Goal: Task Accomplishment & Management: Complete application form

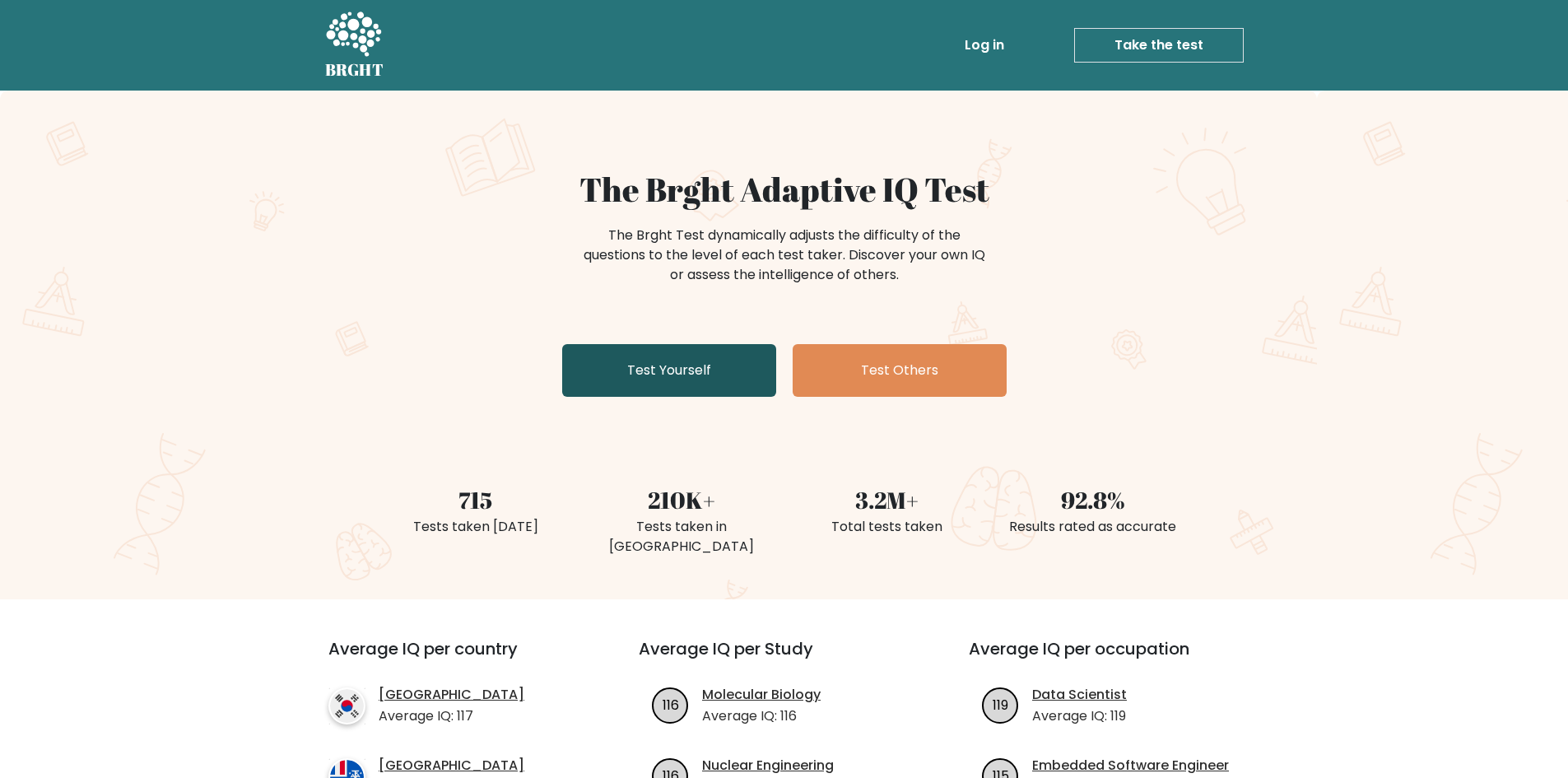
click at [700, 379] on link "Test Yourself" at bounding box center [669, 370] width 214 height 53
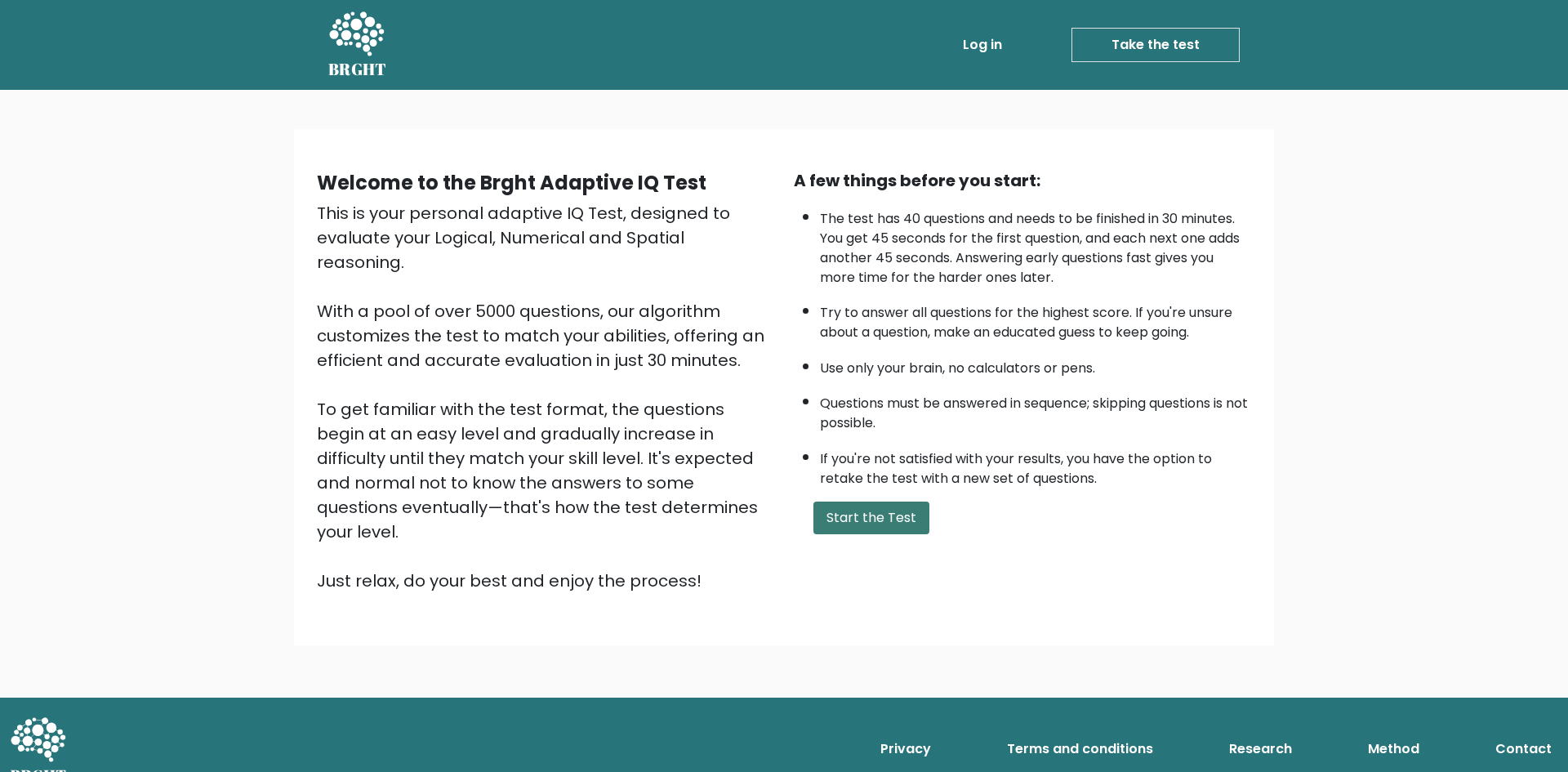
click at [881, 527] on button "Start the Test" at bounding box center [871, 518] width 116 height 32
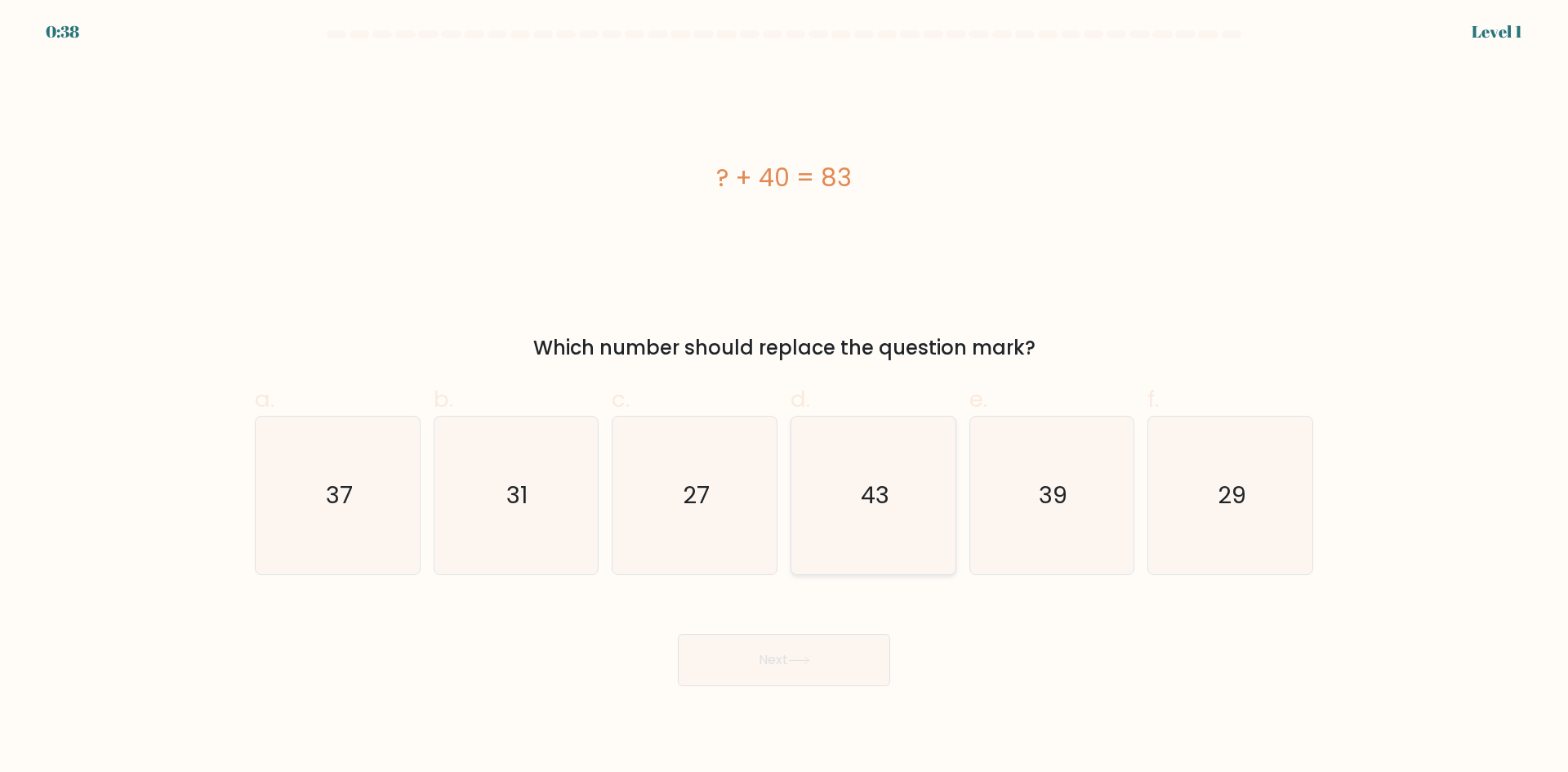
click at [863, 466] on icon "43" at bounding box center [874, 495] width 158 height 158
click at [784, 397] on input "d. 43" at bounding box center [784, 391] width 1 height 10
radio input "true"
click at [834, 676] on button "Next" at bounding box center [784, 660] width 212 height 52
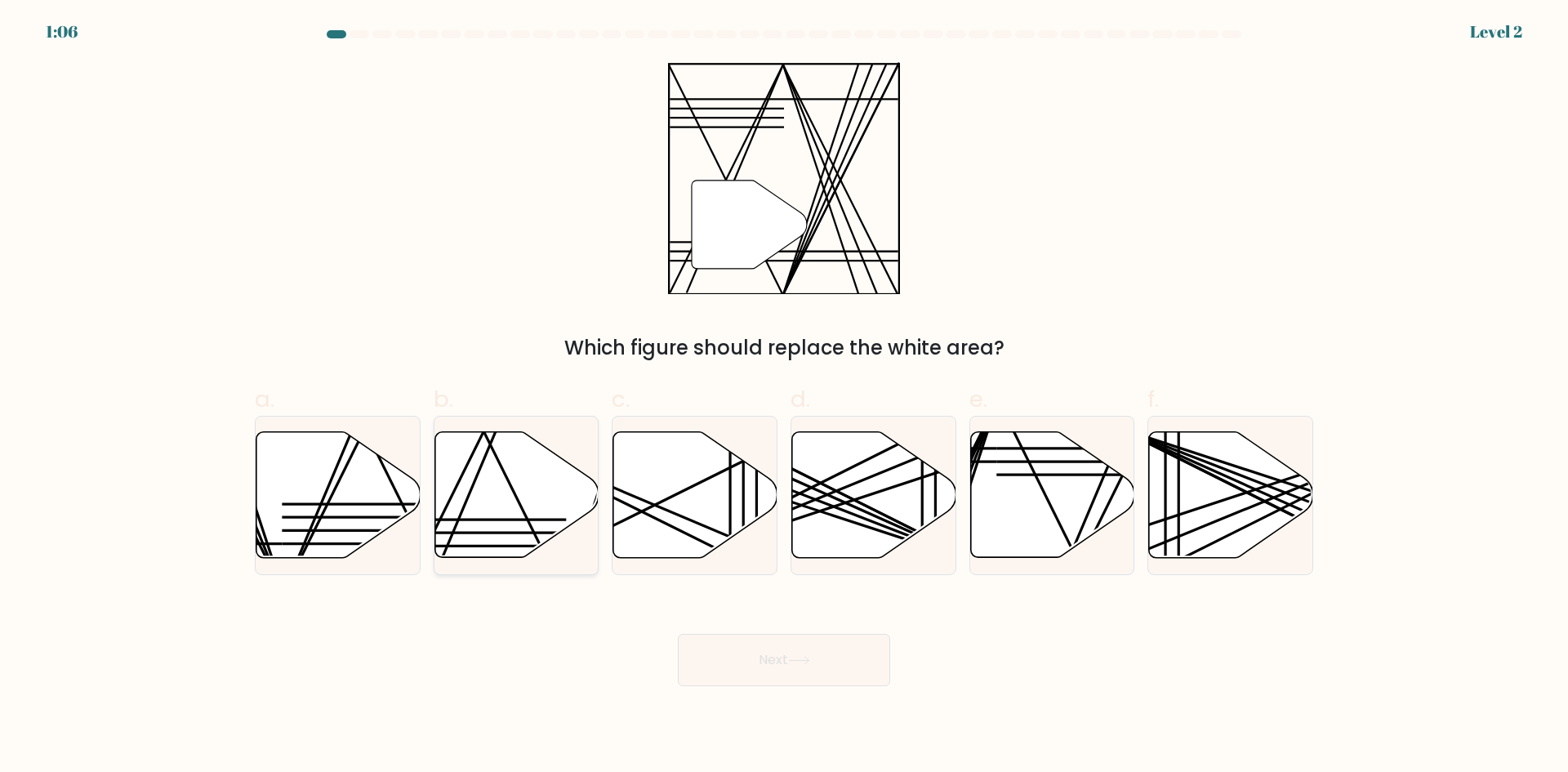
click at [538, 504] on icon at bounding box center [516, 495] width 164 height 126
click at [784, 397] on input "b." at bounding box center [784, 391] width 1 height 10
radio input "true"
click at [764, 650] on button "Next" at bounding box center [784, 660] width 212 height 52
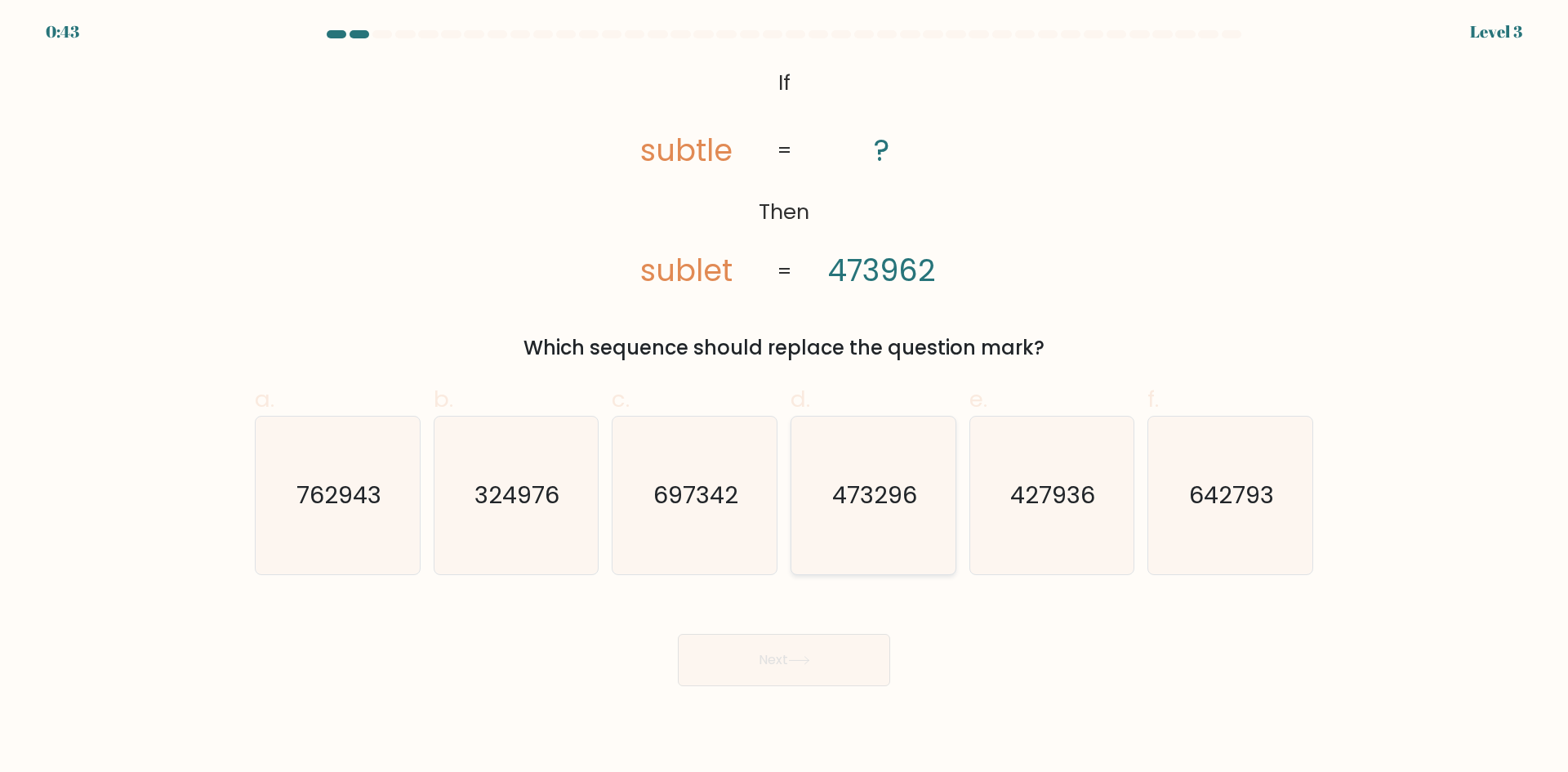
click at [899, 490] on text "473296" at bounding box center [874, 495] width 85 height 32
click at [784, 397] on input "d. 473296" at bounding box center [784, 391] width 1 height 10
radio input "true"
click at [808, 668] on button "Next" at bounding box center [784, 660] width 212 height 52
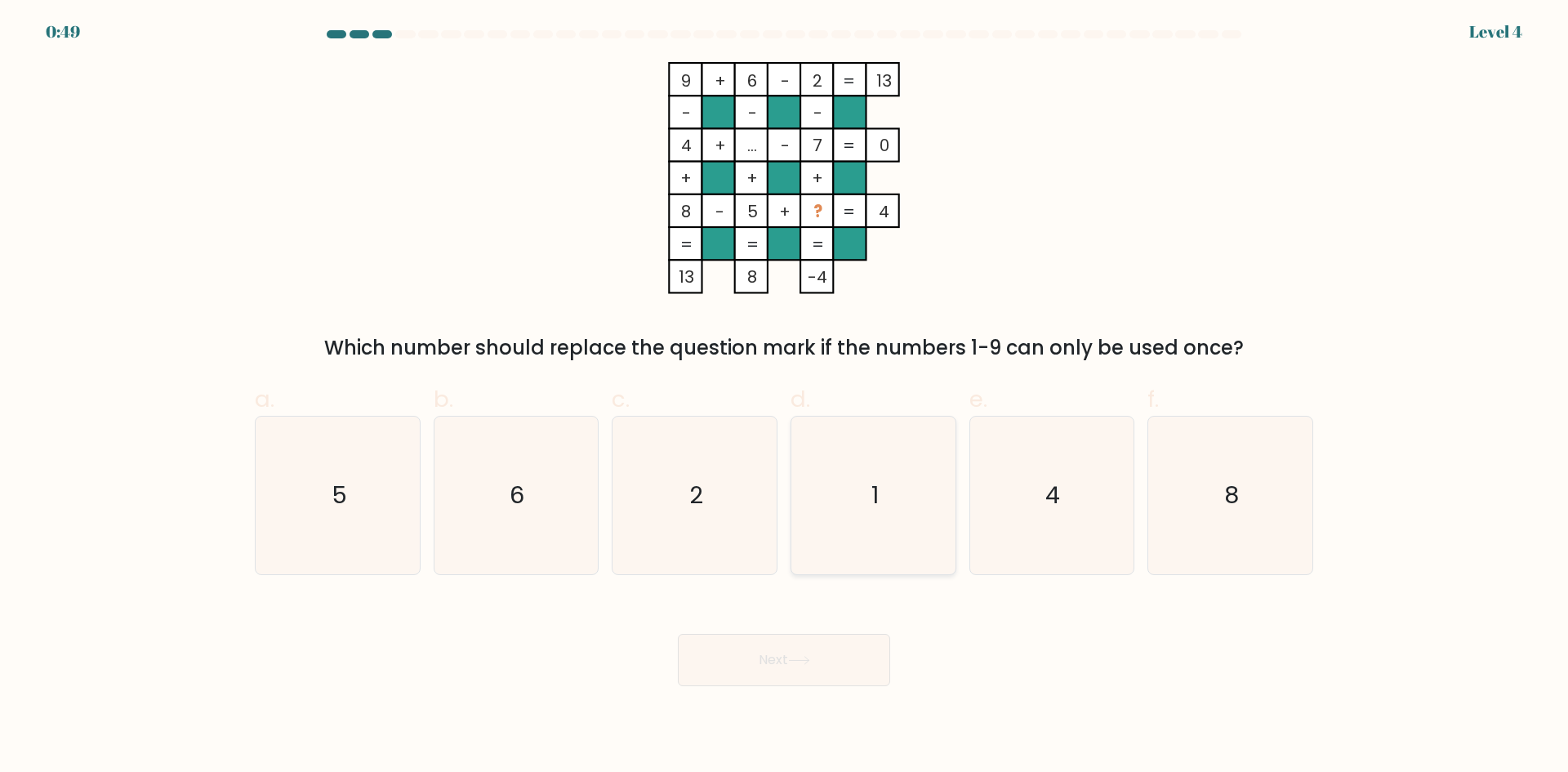
click at [878, 463] on icon "1" at bounding box center [874, 495] width 158 height 158
click at [784, 397] on input "d. 1" at bounding box center [784, 391] width 1 height 10
radio input "true"
click at [897, 522] on icon "1" at bounding box center [873, 495] width 156 height 156
click at [784, 397] on input "d. 1" at bounding box center [784, 391] width 1 height 10
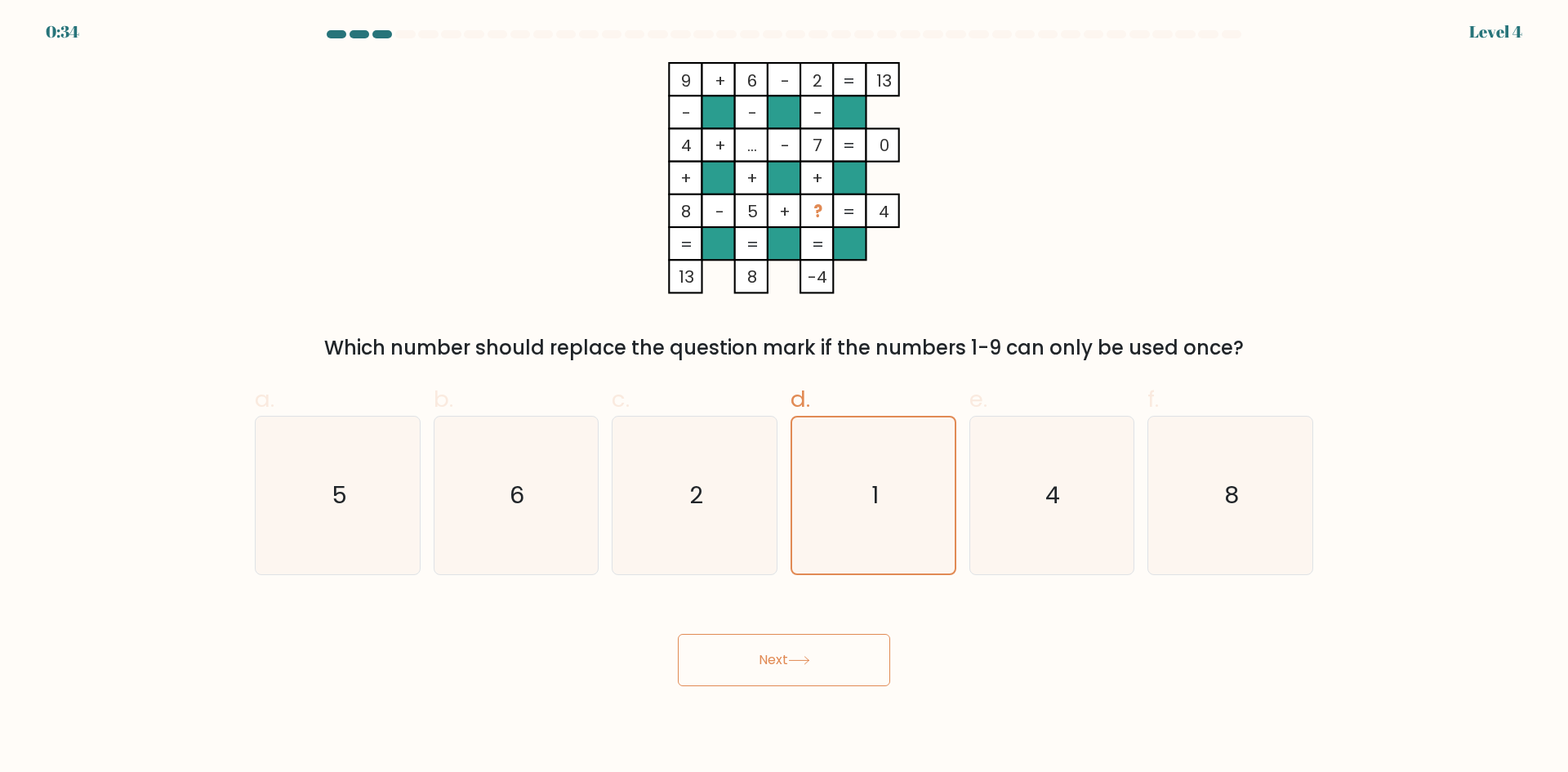
click at [1004, 302] on div "9 + 6 - 2 13 - - - 4 + ... - 7 0 + + + 8 - 5 + ? = 4 = = = = 13 8 -4 = Which nu…" at bounding box center [784, 212] width 1078 height 301
click at [1078, 175] on div "9 + 6 - 2 13 - - - 4 + ... - 7 0 + + + 8 - 5 + ? = 4 = = = = 13 8 -4 = Which nu…" at bounding box center [784, 212] width 1078 height 301
click at [805, 657] on icon at bounding box center [799, 660] width 22 height 9
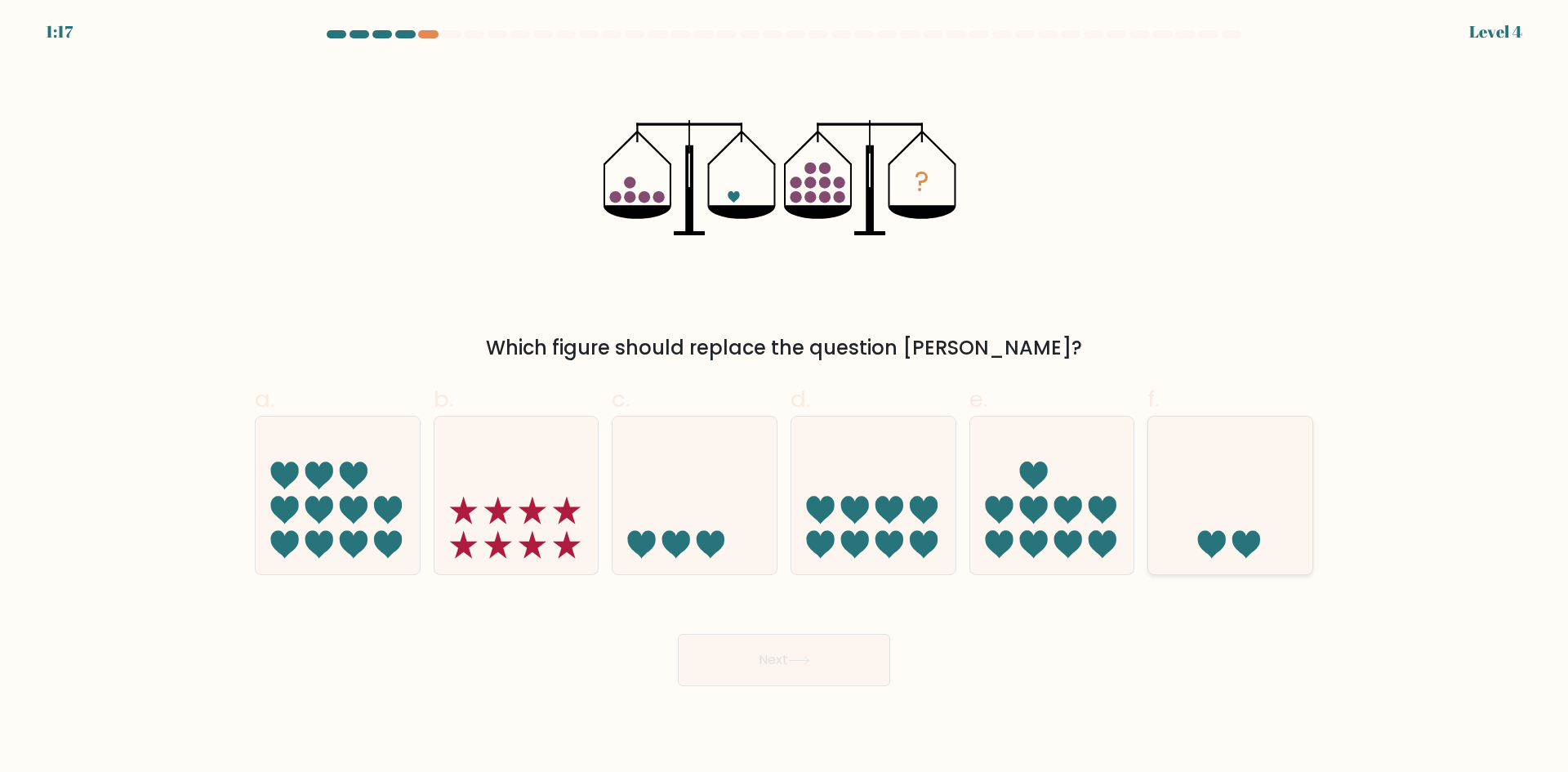
click at [1233, 536] on icon at bounding box center [1245, 544] width 28 height 28
click at [784, 397] on input "f." at bounding box center [784, 391] width 1 height 10
radio input "true"
click at [777, 657] on button "Next" at bounding box center [784, 660] width 212 height 52
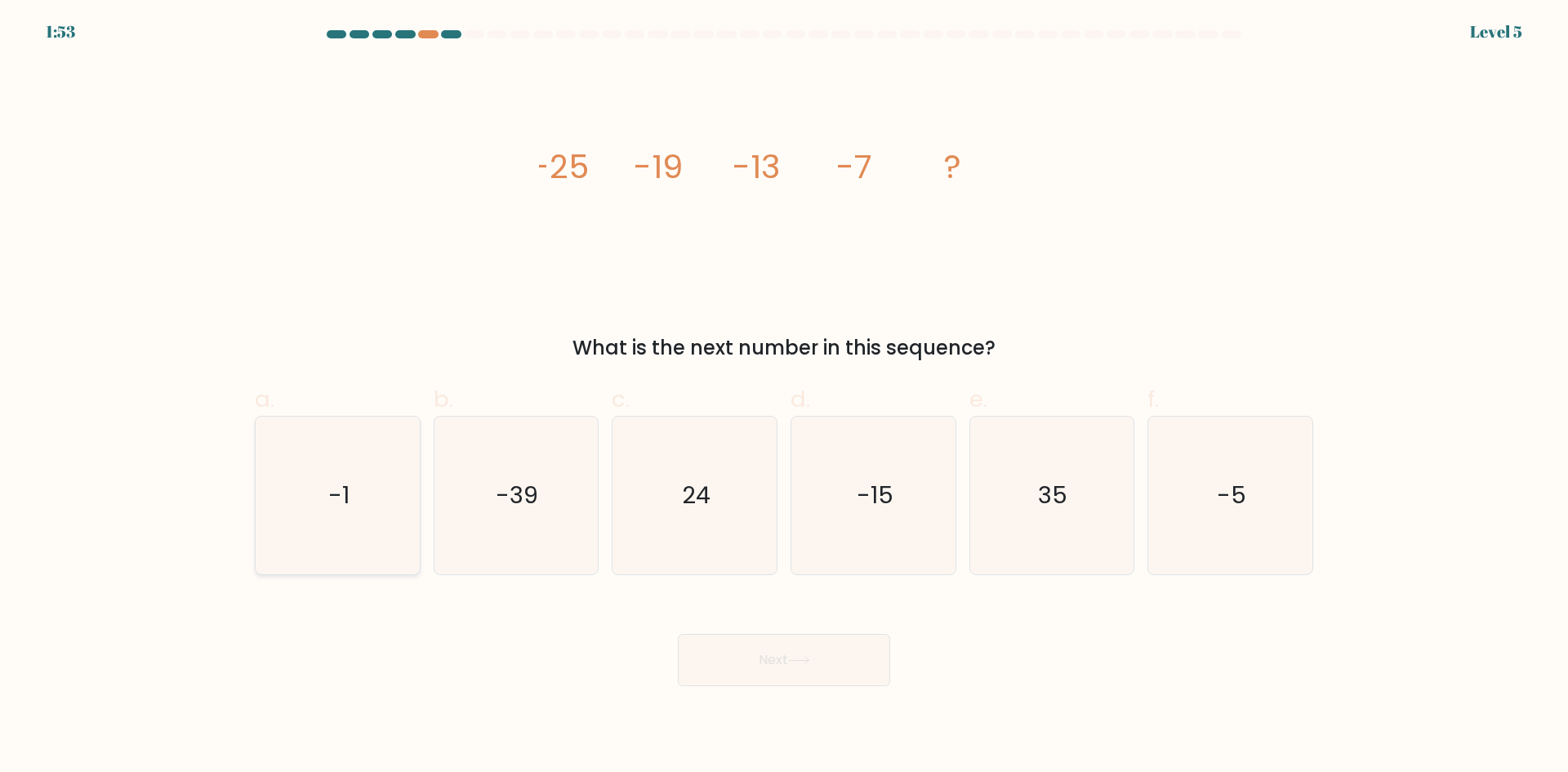
click at [410, 456] on icon "-1" at bounding box center [338, 495] width 158 height 158
click at [784, 397] on input "a. -1" at bounding box center [784, 391] width 1 height 10
radio input "true"
click at [804, 632] on div "Next" at bounding box center [784, 640] width 1078 height 91
click at [803, 649] on button "Next" at bounding box center [784, 660] width 212 height 52
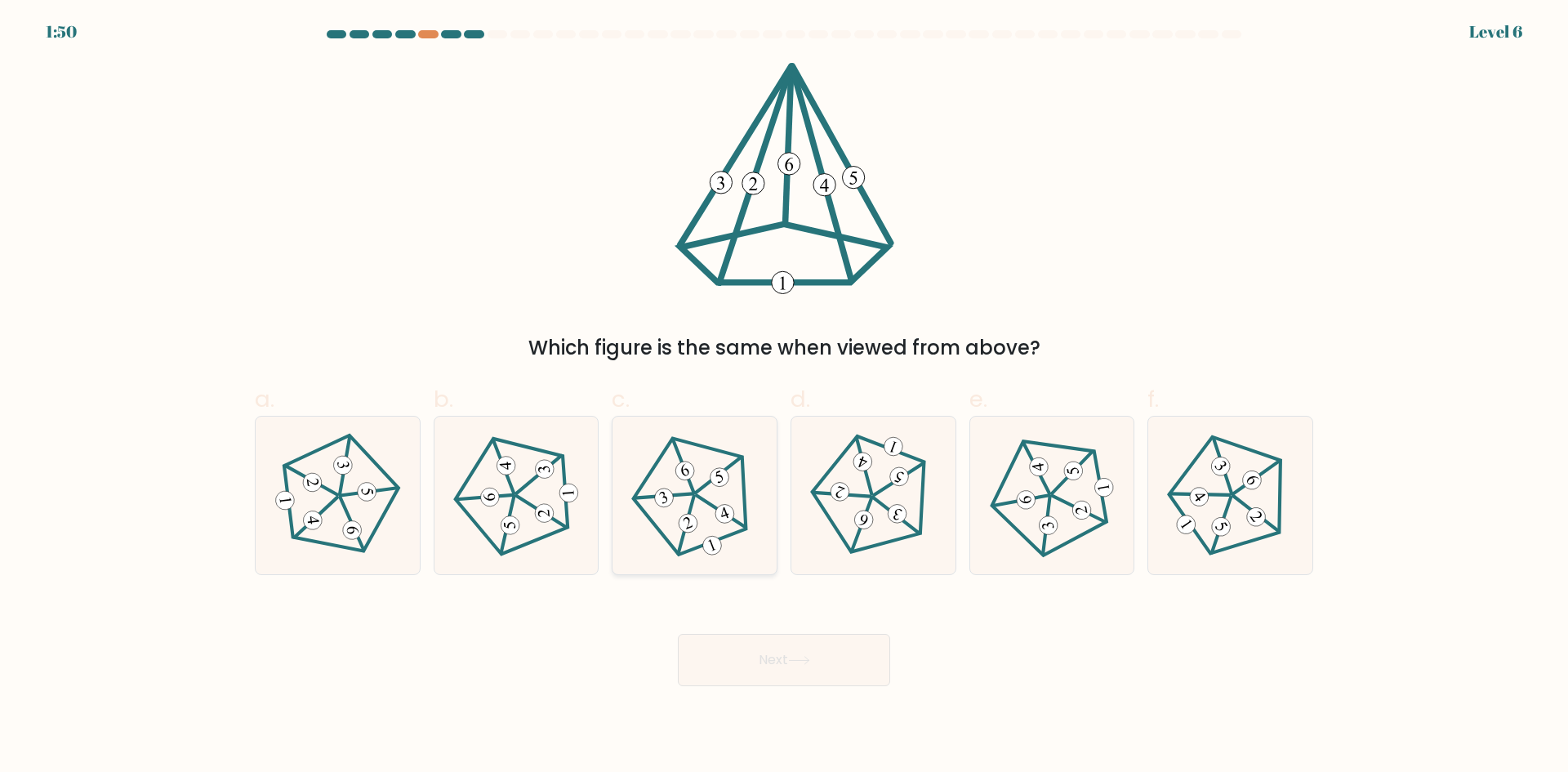
click at [698, 464] on icon at bounding box center [694, 495] width 126 height 126
click at [784, 397] on input "c." at bounding box center [784, 391] width 1 height 10
radio input "true"
click at [793, 674] on button "Next" at bounding box center [784, 660] width 212 height 52
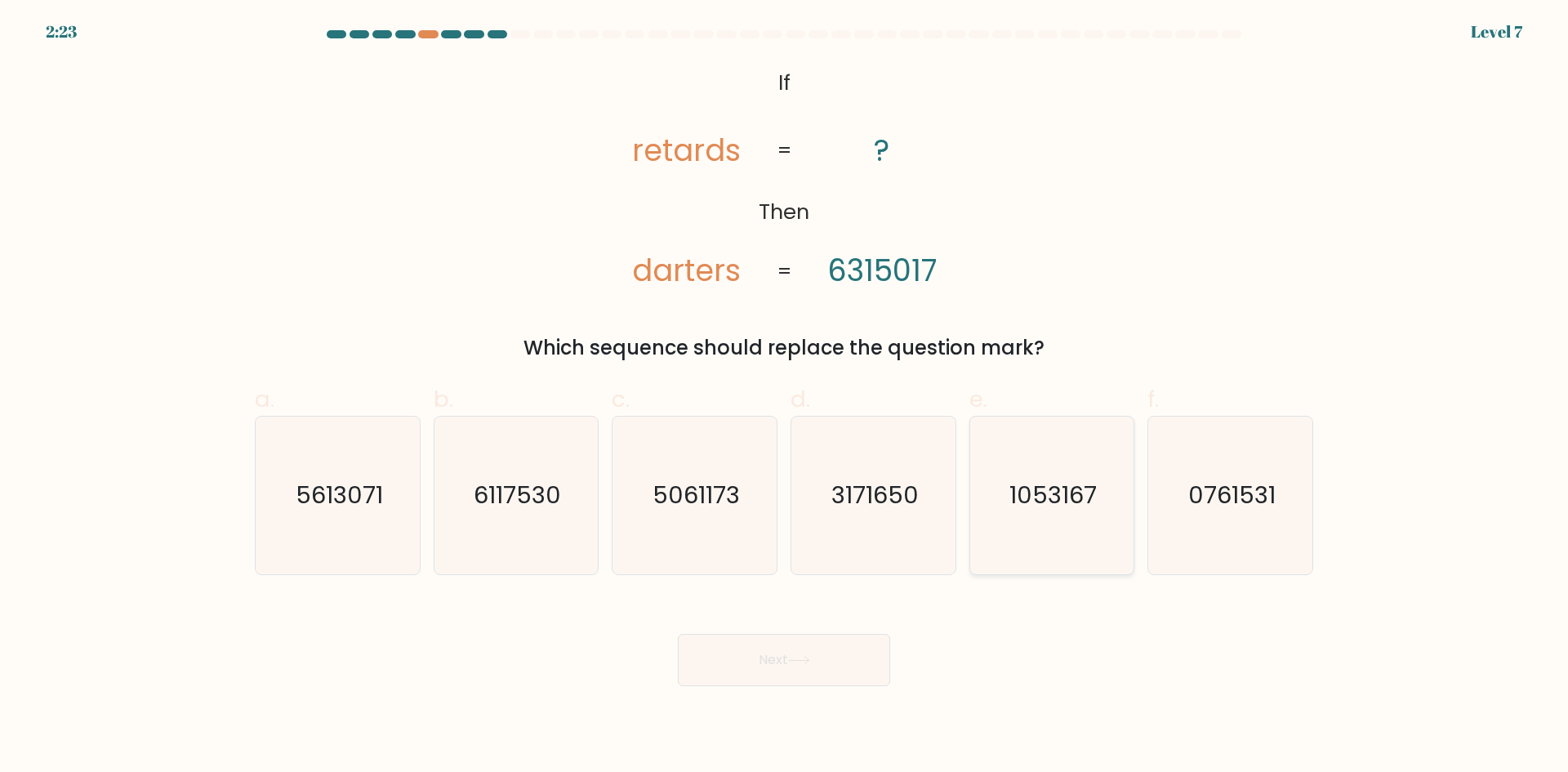
click at [1059, 479] on text "1053167" at bounding box center [1053, 495] width 88 height 32
click at [784, 397] on input "e. 1053167" at bounding box center [784, 391] width 1 height 10
radio input "true"
click at [807, 660] on icon at bounding box center [799, 661] width 20 height 8
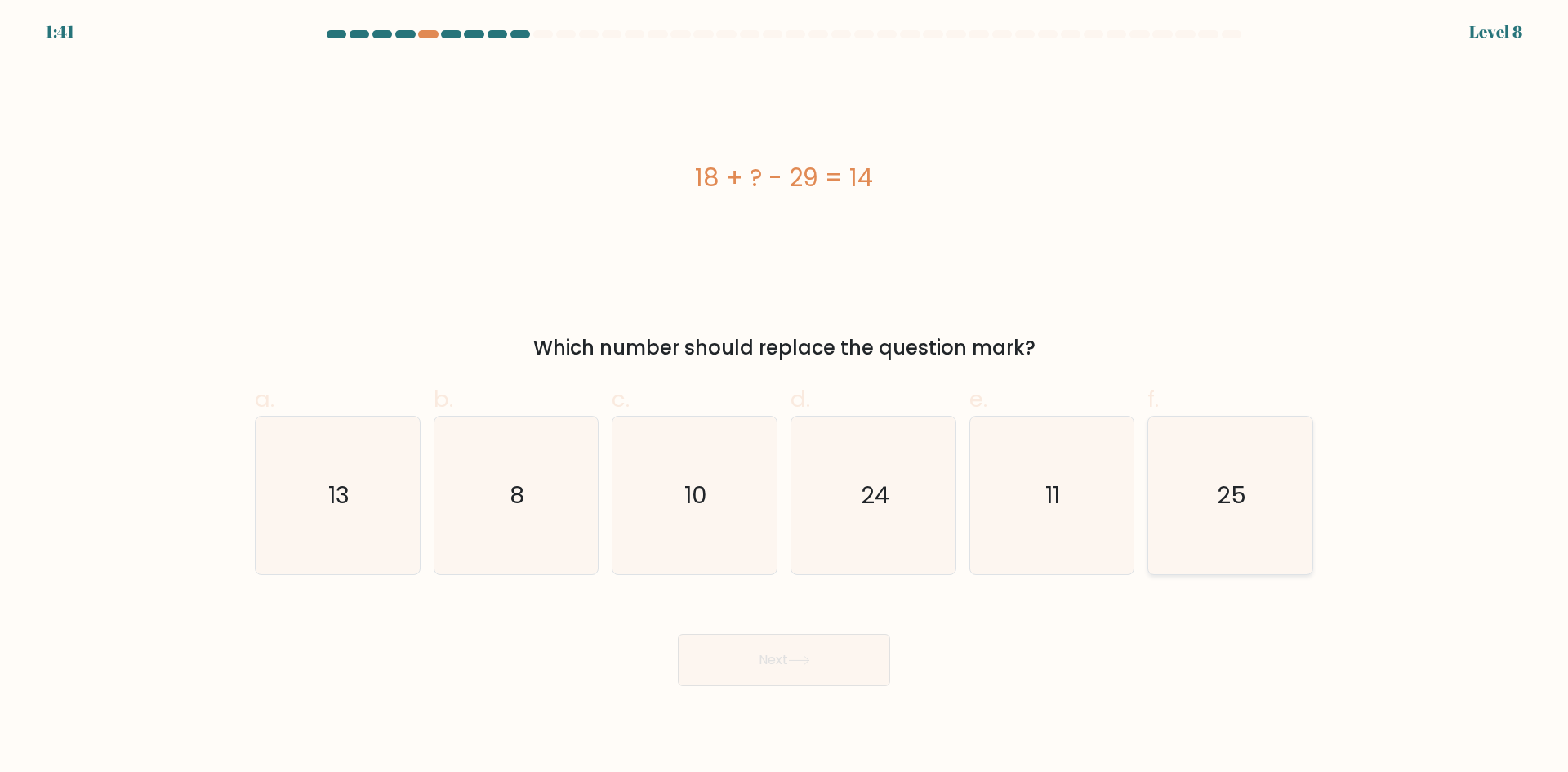
click at [1292, 479] on icon "25" at bounding box center [1230, 495] width 158 height 158
click at [784, 397] on input "f. 25" at bounding box center [784, 391] width 1 height 10
radio input "true"
click at [857, 667] on button "Next" at bounding box center [784, 660] width 212 height 52
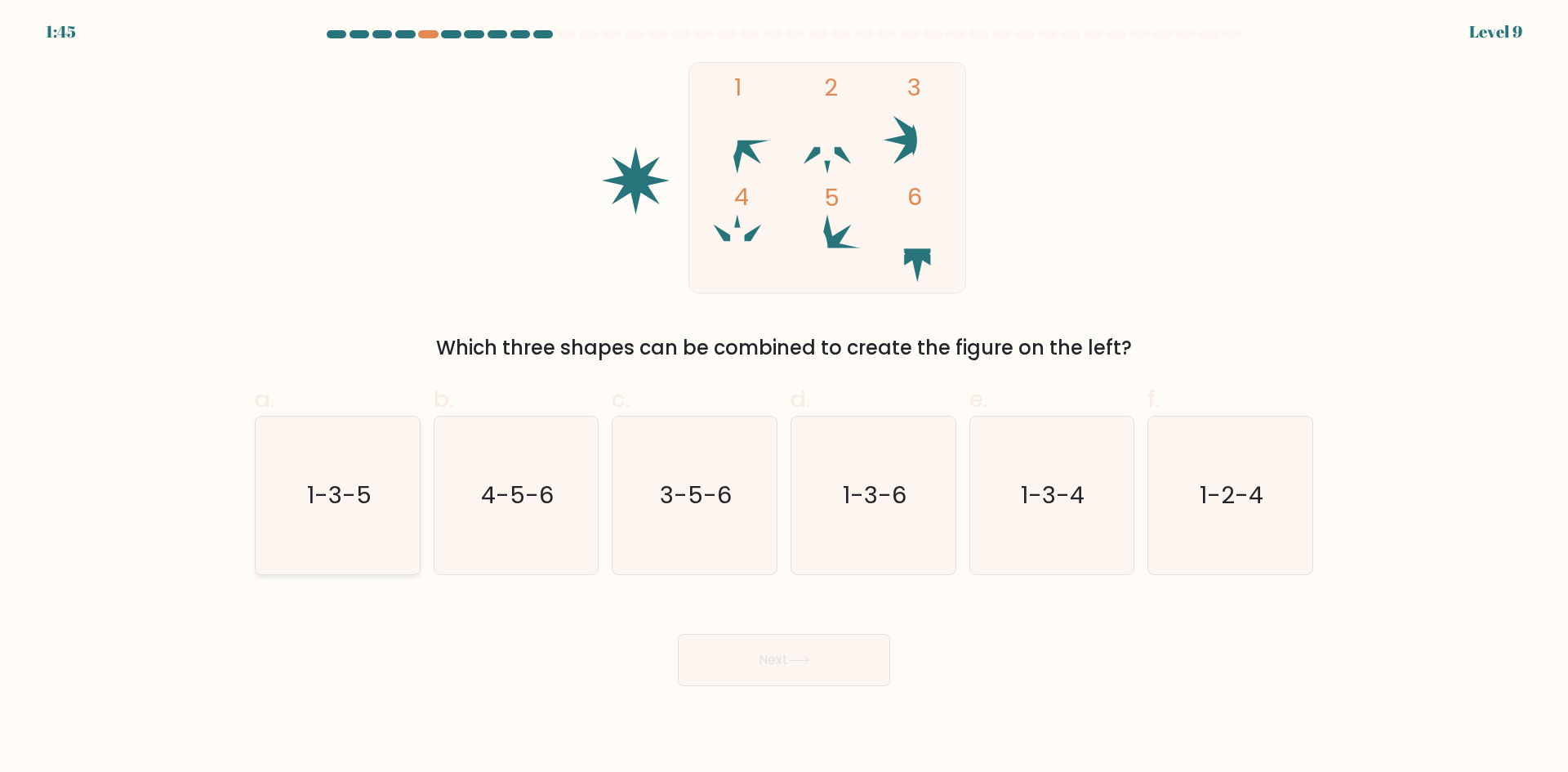
click at [355, 473] on icon "1-3-5" at bounding box center [338, 495] width 158 height 158
click at [784, 397] on input "a. 1-3-5" at bounding box center [784, 391] width 1 height 10
radio input "true"
click at [757, 682] on button "Next" at bounding box center [784, 660] width 212 height 52
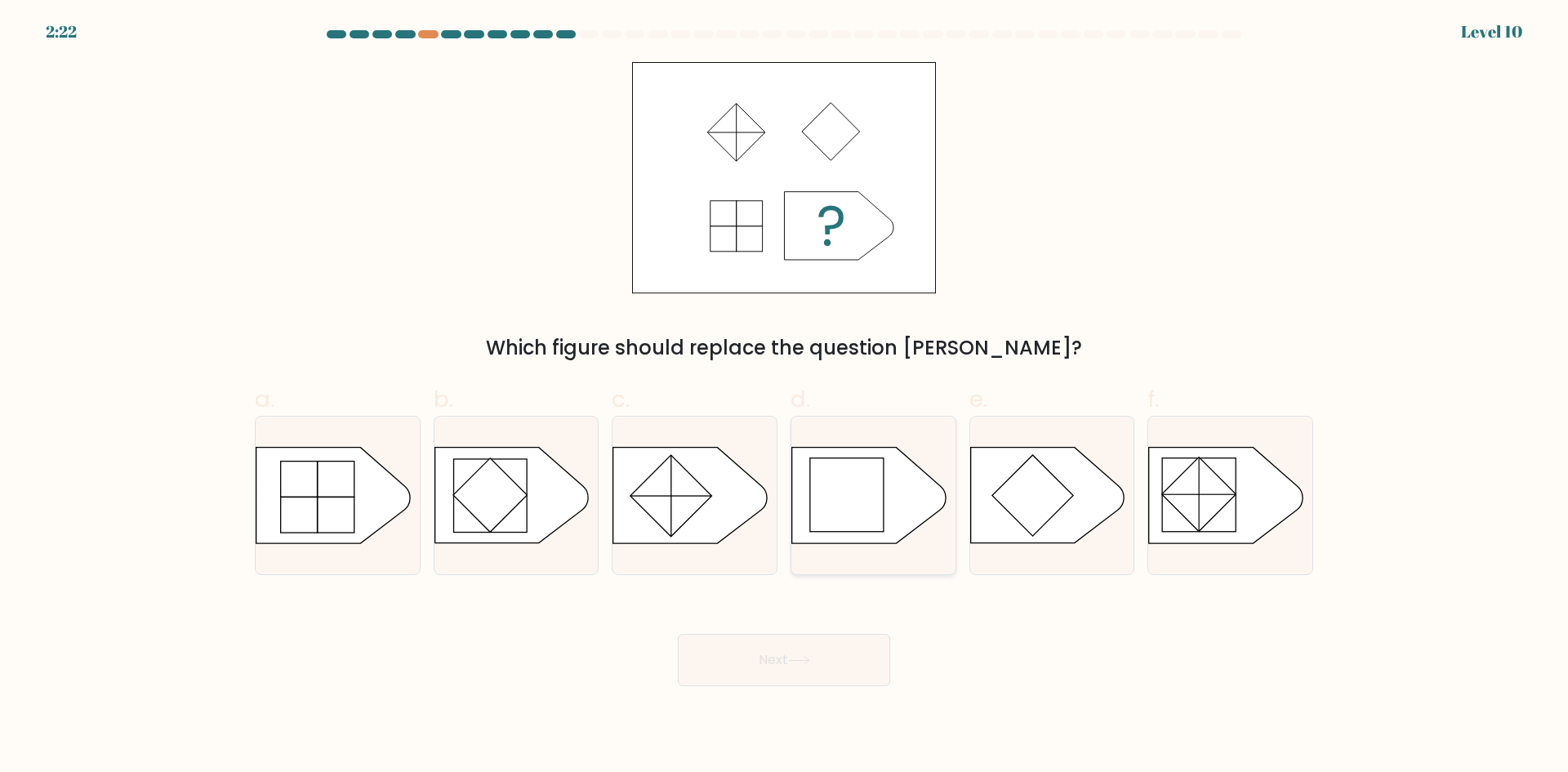
click at [836, 483] on rect at bounding box center [846, 494] width 73 height 73
click at [784, 397] on input "d." at bounding box center [784, 391] width 1 height 10
radio input "true"
click at [844, 658] on button "Next" at bounding box center [784, 660] width 212 height 52
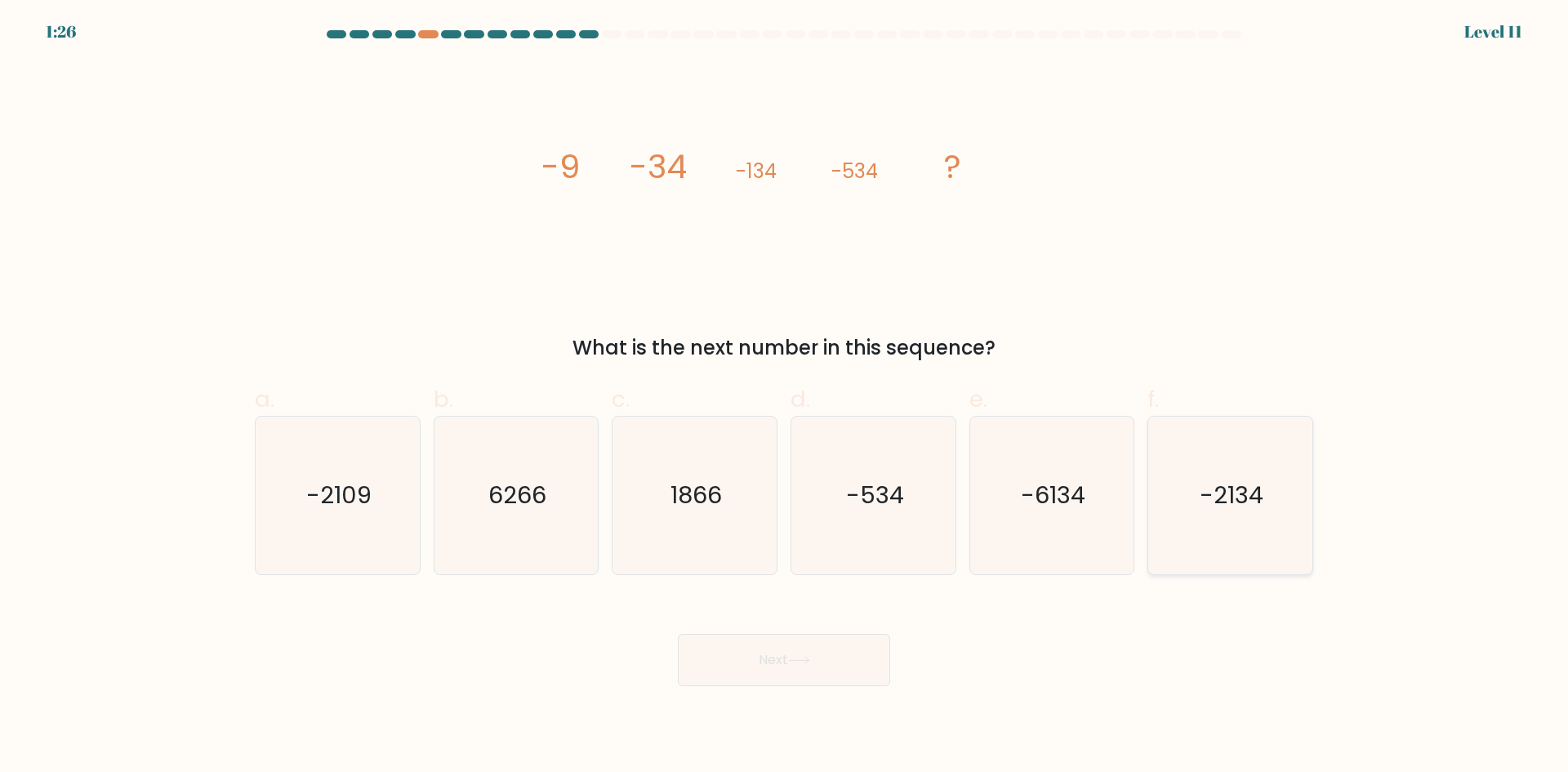
click at [1242, 472] on icon "-2134" at bounding box center [1230, 495] width 158 height 158
click at [784, 397] on input "f. -2134" at bounding box center [784, 391] width 1 height 10
radio input "true"
click at [802, 663] on icon at bounding box center [799, 660] width 22 height 9
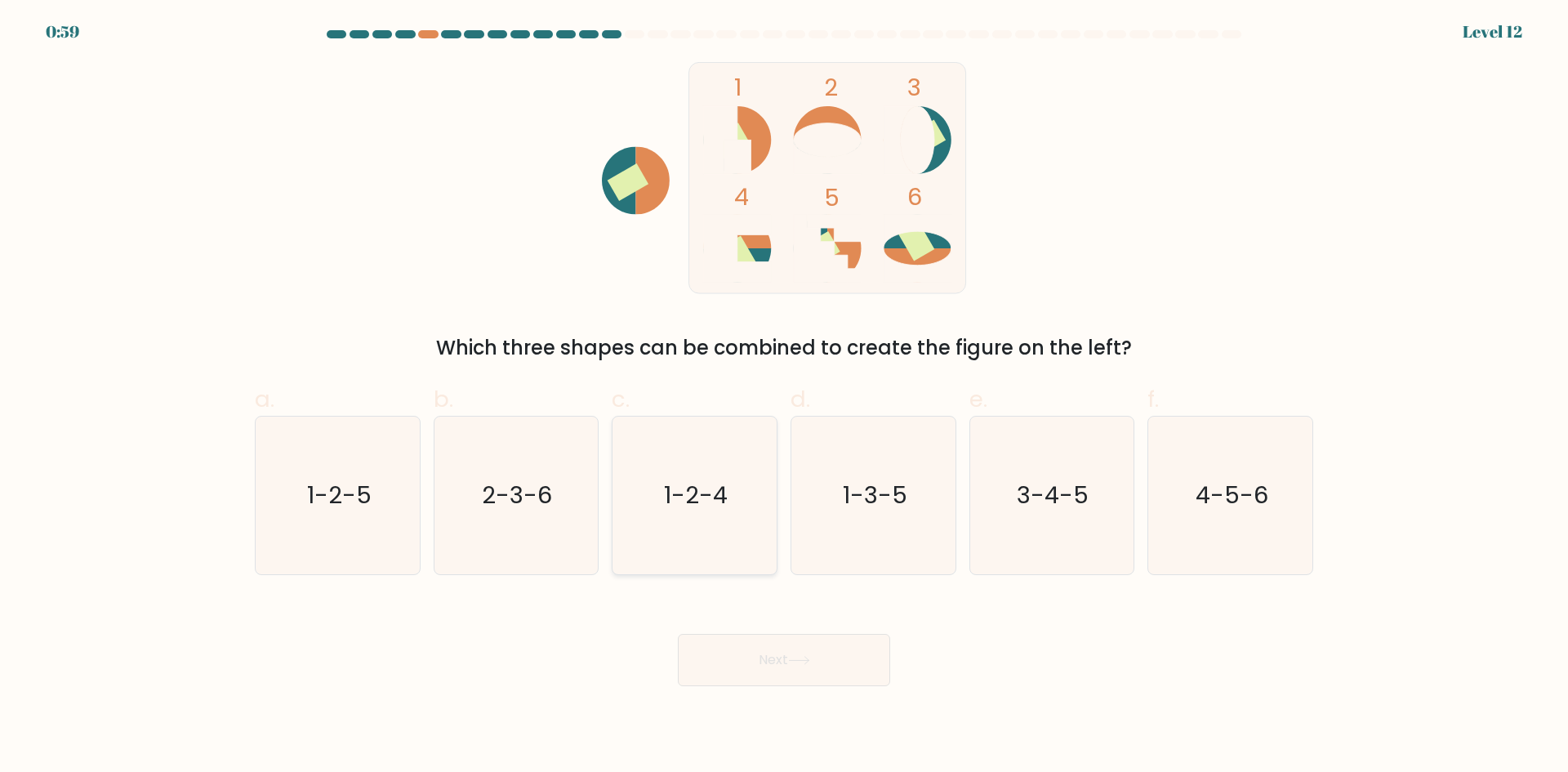
drag, startPoint x: 568, startPoint y: 459, endPoint x: 640, endPoint y: 492, distance: 79.2
click at [567, 459] on icon "2-3-6" at bounding box center [516, 495] width 158 height 158
click at [784, 397] on input "b. 2-3-6" at bounding box center [784, 391] width 1 height 10
radio input "true"
click at [804, 634] on button "Next" at bounding box center [784, 660] width 212 height 52
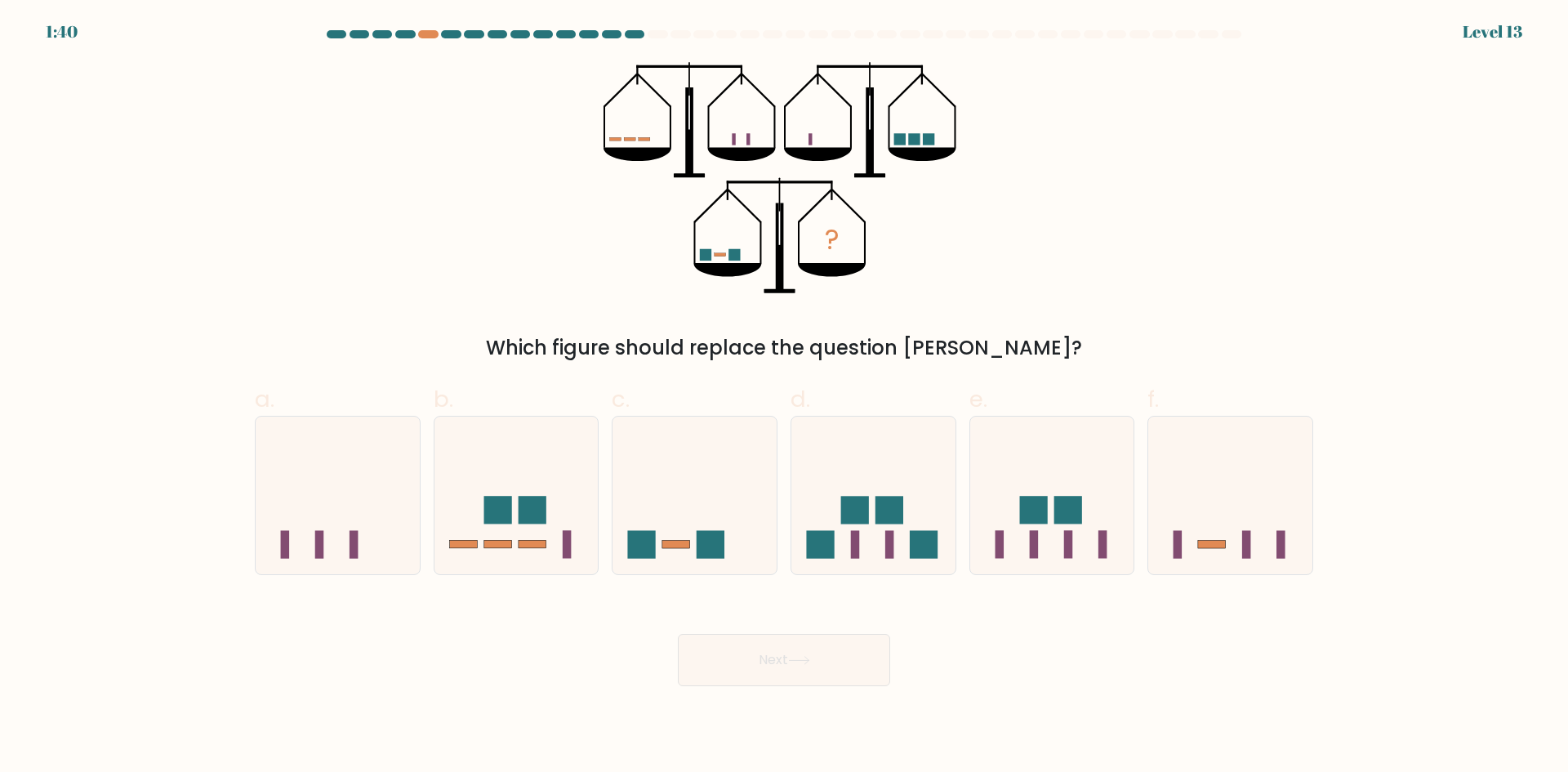
click at [367, 132] on div "? Which figure should replace the question mark?" at bounding box center [784, 212] width 1078 height 301
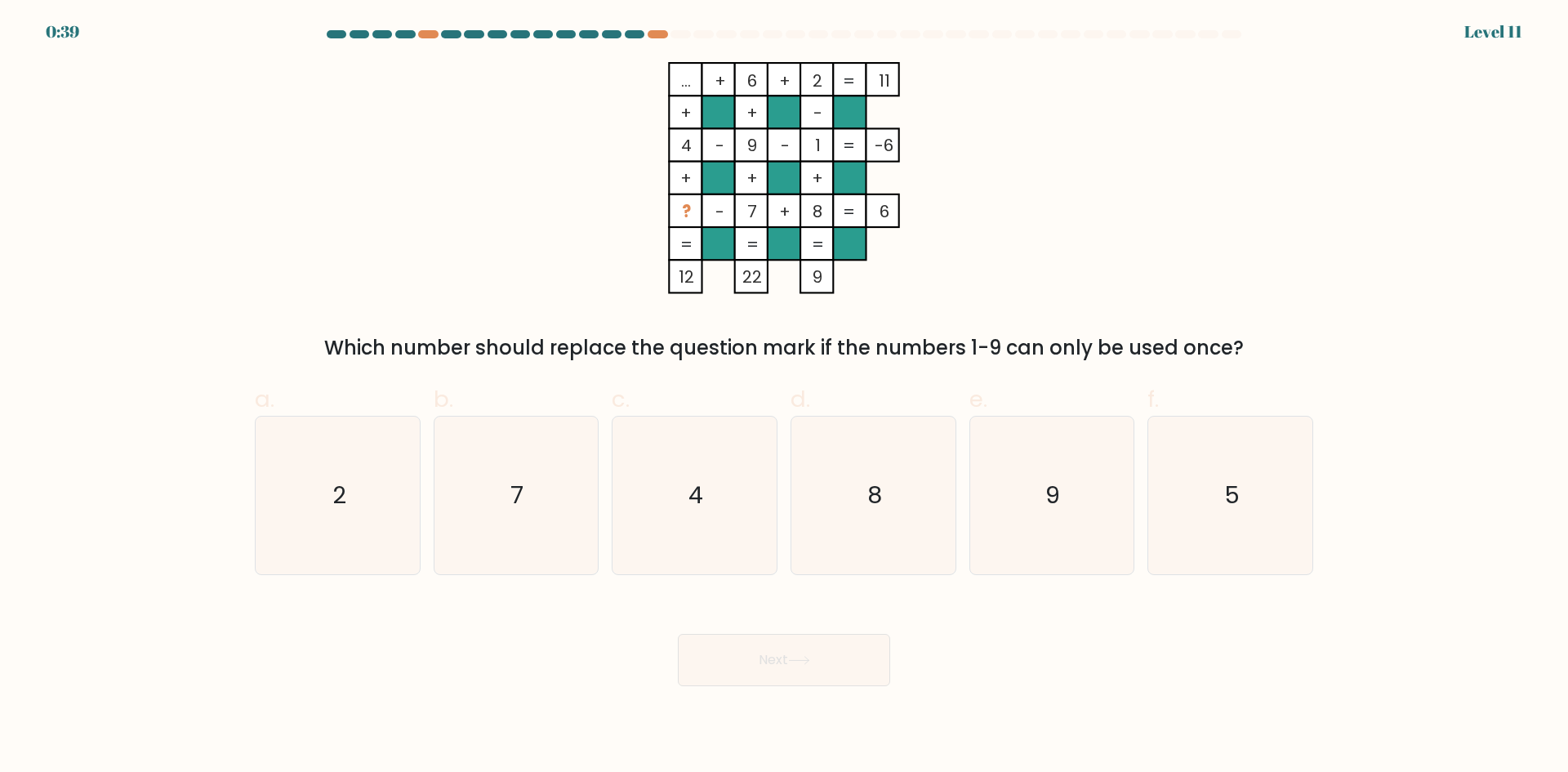
click at [520, 183] on div "... + 6 + 2 11 + + - 4 - 9 - 1 -6 + + + ? - 7 + 8 = 6 = = = = 12 22 9 = Which n…" at bounding box center [784, 212] width 1078 height 301
